Goal: Find specific page/section: Find specific page/section

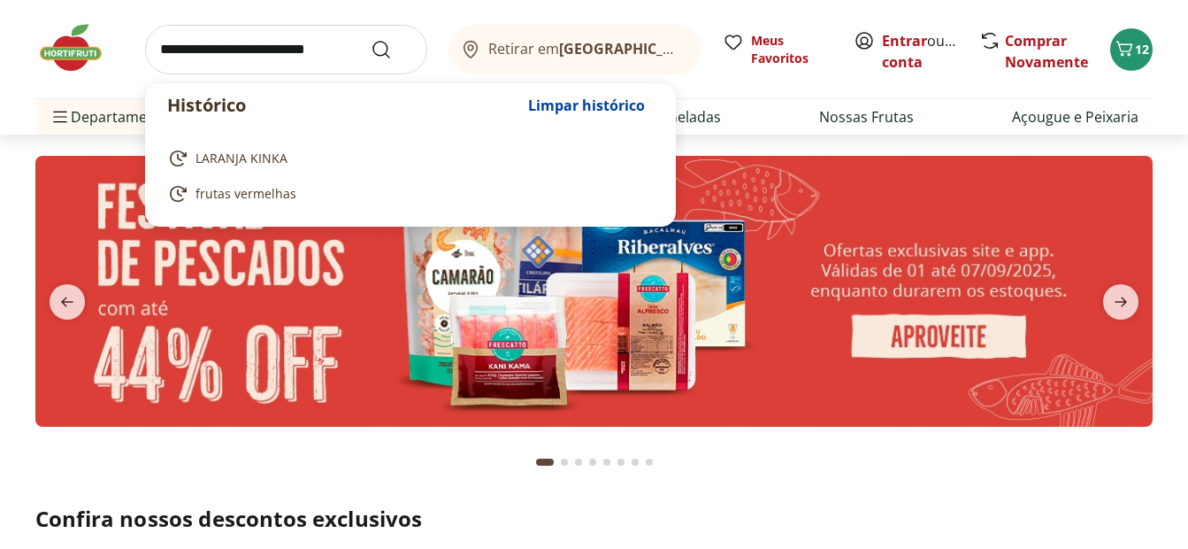
click at [277, 51] on input "search" at bounding box center [286, 50] width 282 height 50
paste input "******"
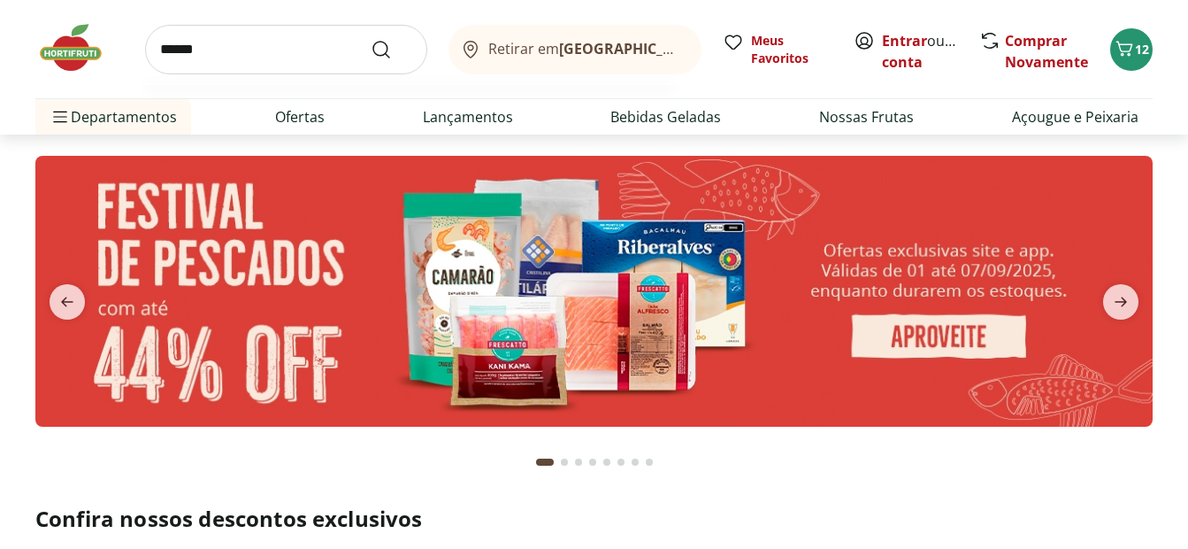
type input "******"
click at [371, 39] on button "Submit Search" at bounding box center [392, 49] width 42 height 21
